Goal: Find contact information: Find contact information

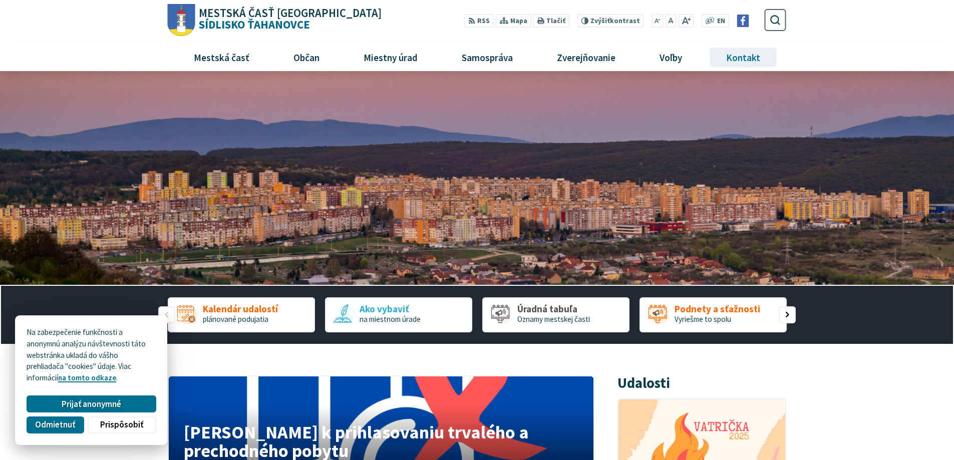
click at [756, 57] on span "Kontakt" at bounding box center [744, 57] width 42 height 27
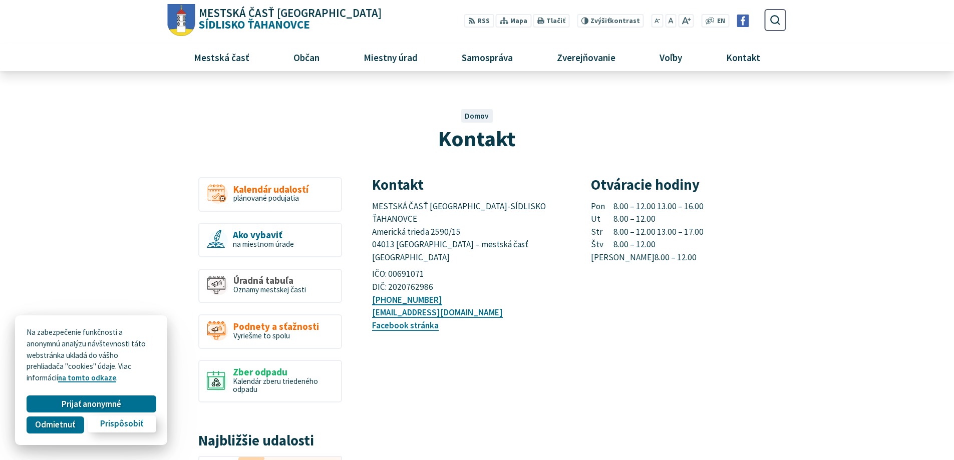
click at [129, 424] on span "Prispôsobiť" at bounding box center [121, 424] width 43 height 11
